Goal: Navigation & Orientation: Find specific page/section

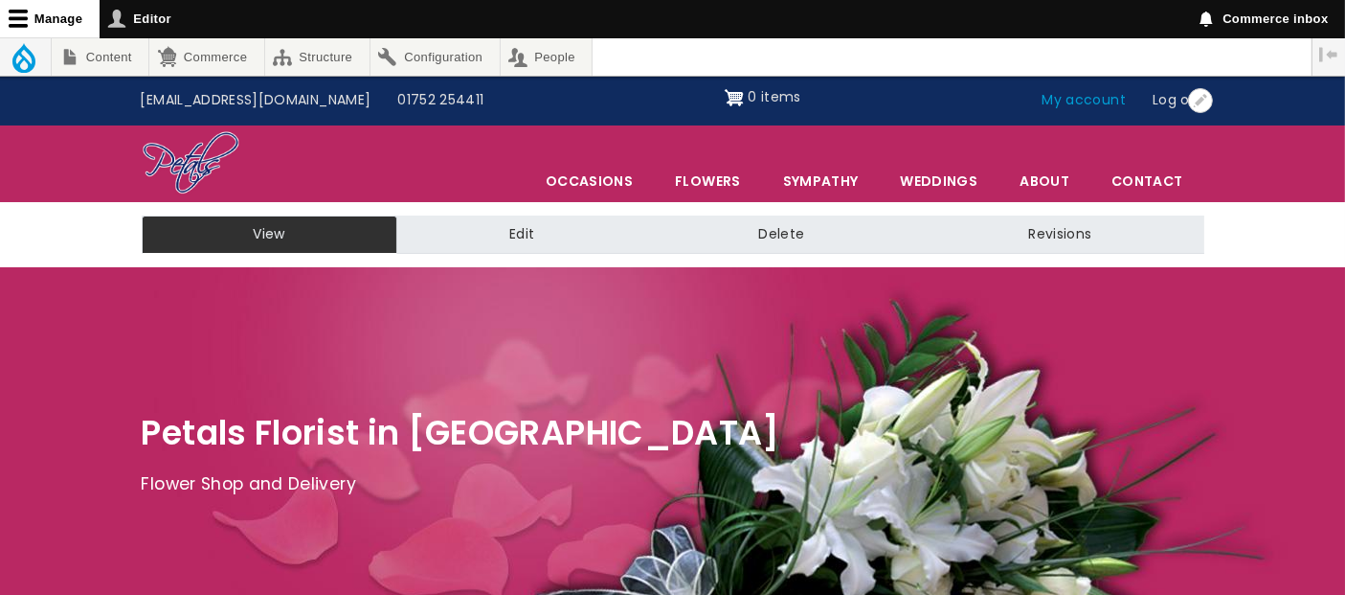
click at [1103, 102] on link "My account" at bounding box center [1084, 100] width 111 height 36
